Goal: Check status: Check status

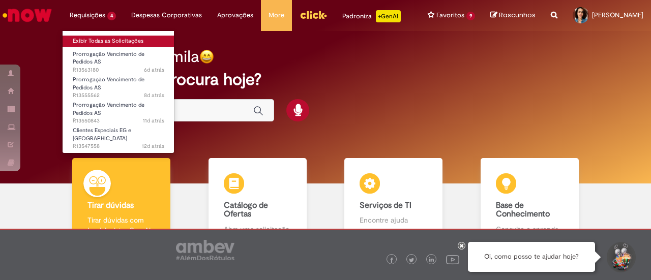
click at [96, 38] on link "Exibir Todas as Solicitações" at bounding box center [119, 41] width 112 height 11
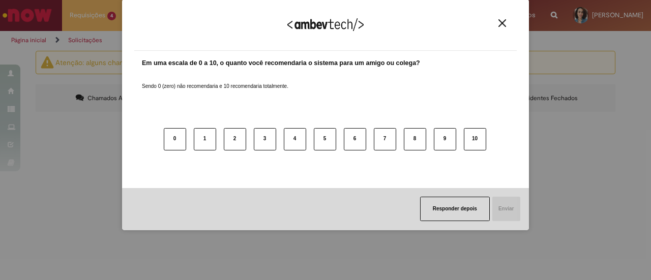
click at [506, 26] on button "Close" at bounding box center [502, 23] width 14 height 9
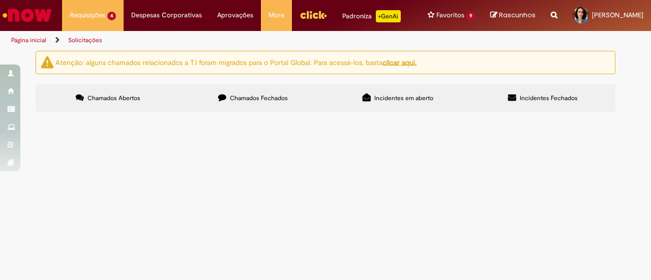
click at [388, 102] on span "Incidentes em aberto" at bounding box center [403, 98] width 59 height 8
click at [538, 102] on span "Incidentes Fechados" at bounding box center [549, 98] width 58 height 8
click at [138, 100] on label "Chamados Abertos" at bounding box center [108, 97] width 145 height 27
click at [221, 110] on label "Chamados Fechados" at bounding box center [253, 97] width 145 height 27
click at [114, 102] on span "Chamados Abertos" at bounding box center [113, 98] width 53 height 8
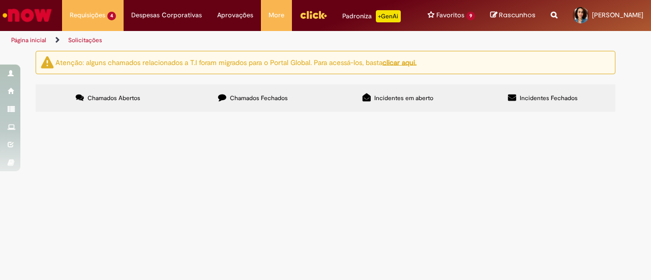
scroll to position [49, 0]
click at [0, 0] on span "Boa tarde! Com a migração do ECC para o Sirius a loja em anexo não aparece nos …" at bounding box center [0, 0] width 0 height 0
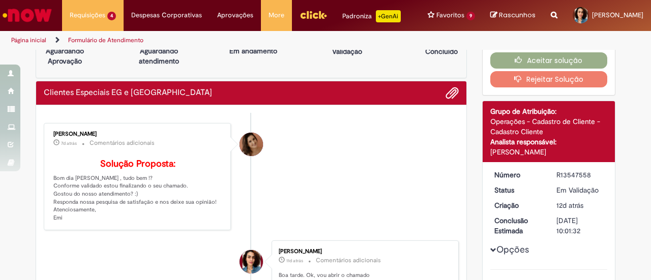
scroll to position [51, 0]
